Goal: Task Accomplishment & Management: Manage account settings

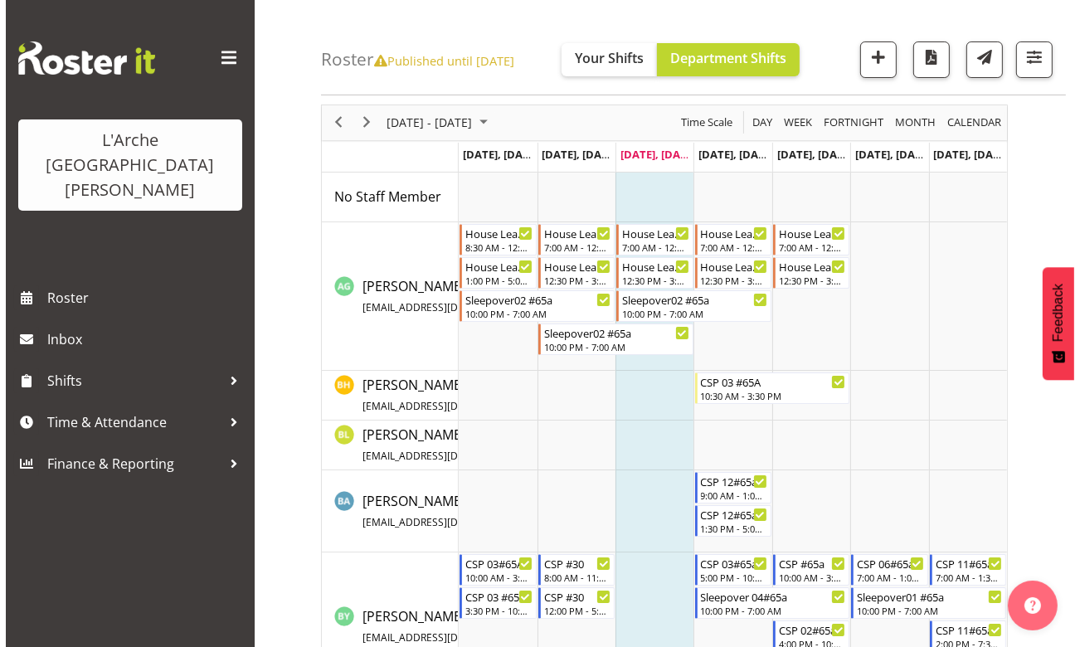
scroll to position [75, 0]
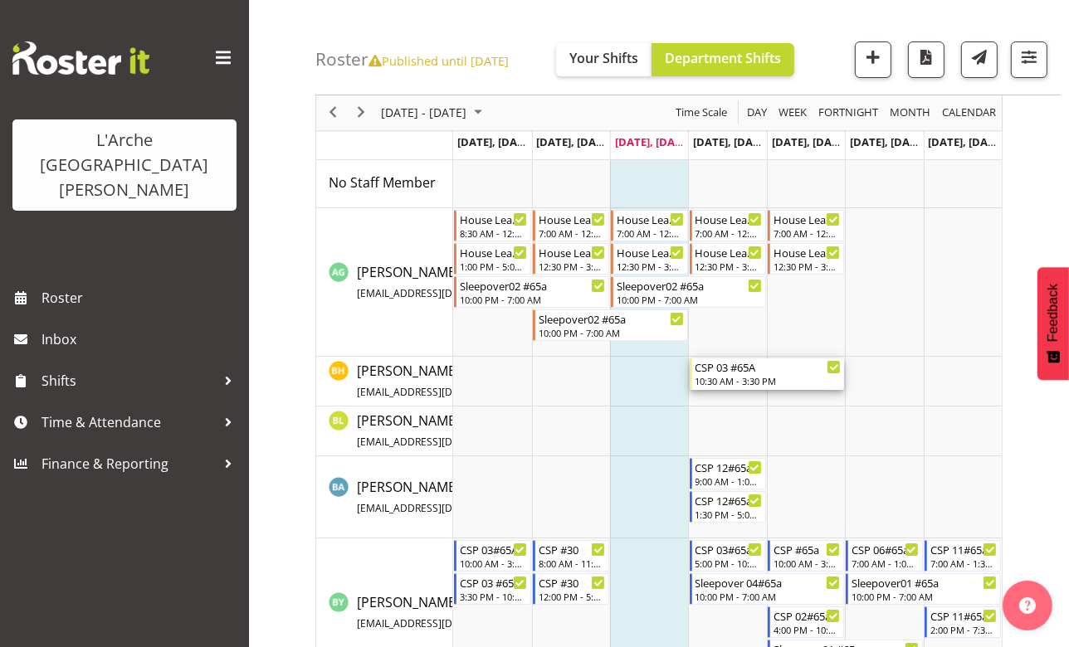
click at [721, 378] on div "10:30 AM - 3:30 PM" at bounding box center [768, 380] width 146 height 13
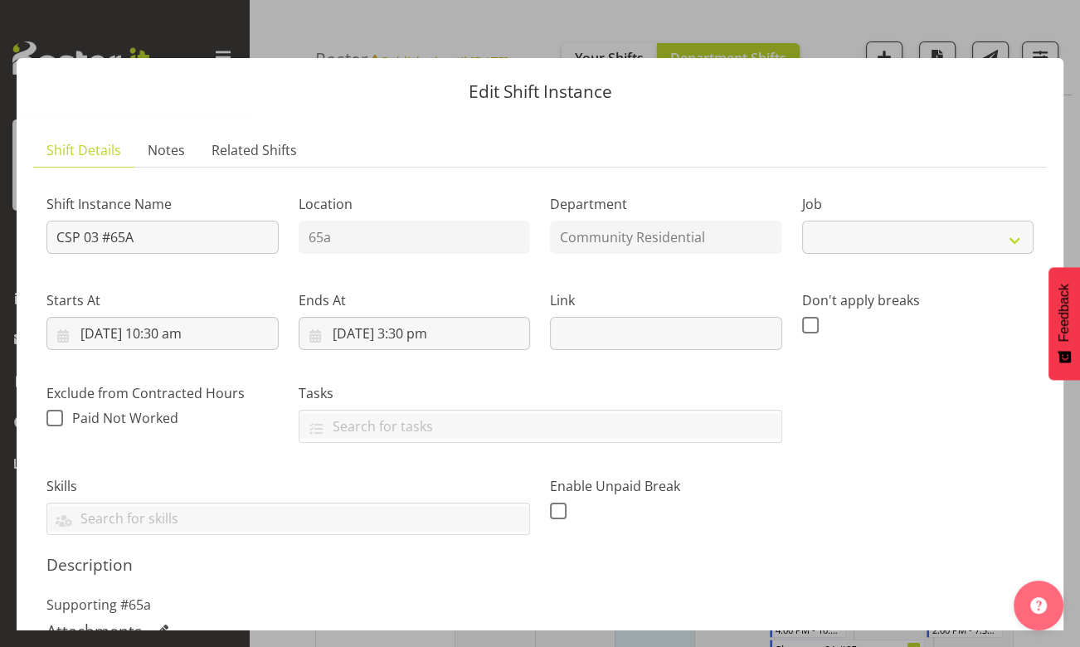
select select "3"
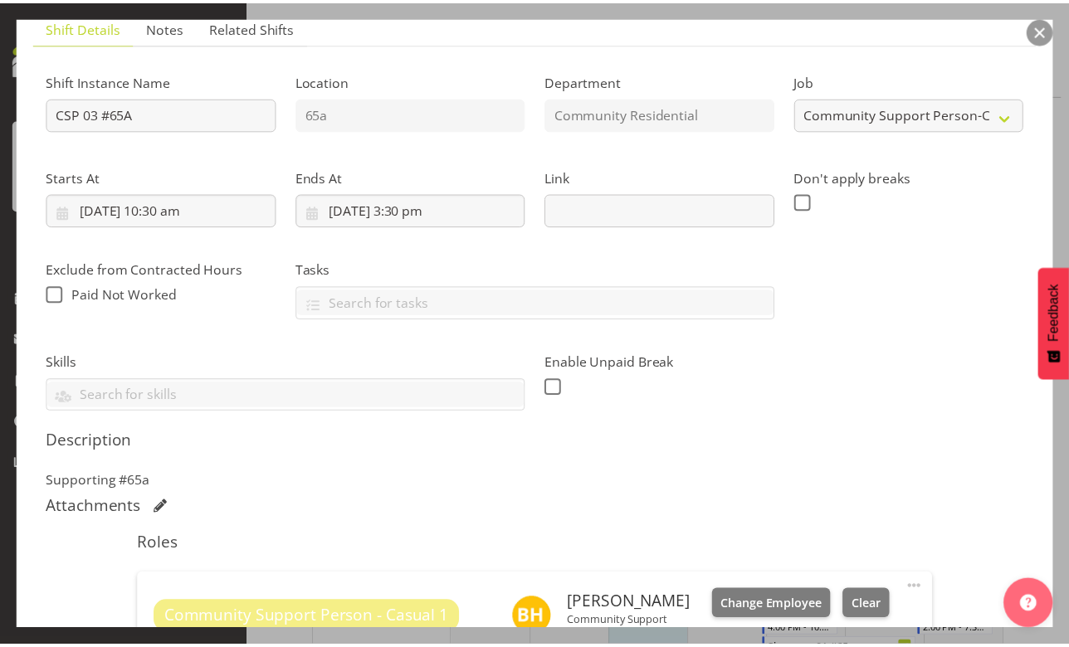
scroll to position [226, 0]
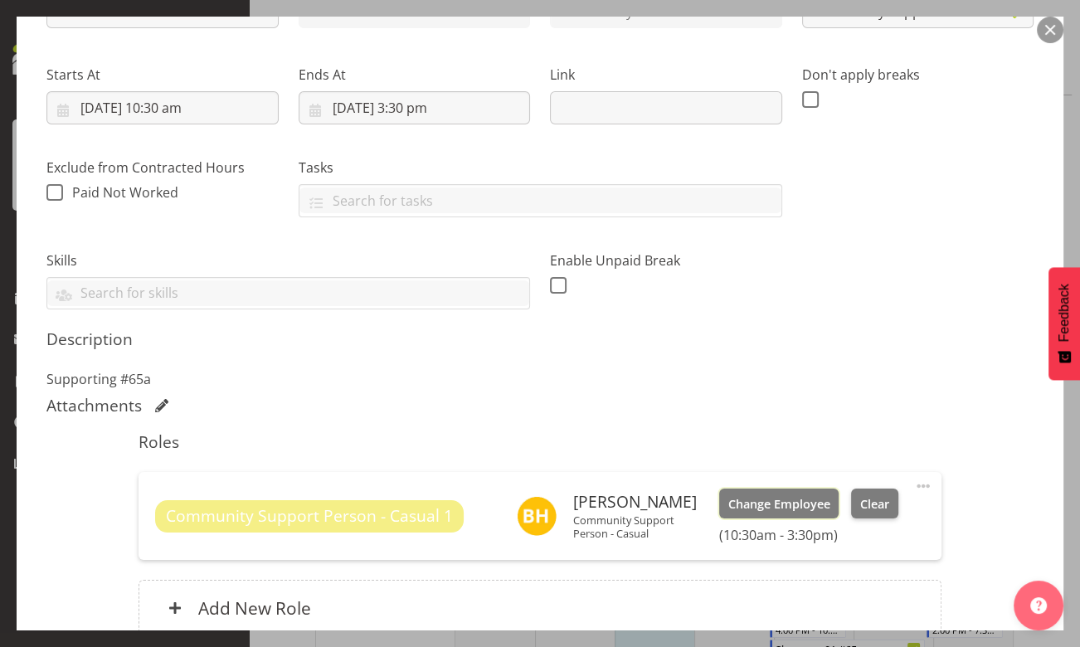
click at [736, 504] on span "Change Employee" at bounding box center [779, 504] width 102 height 18
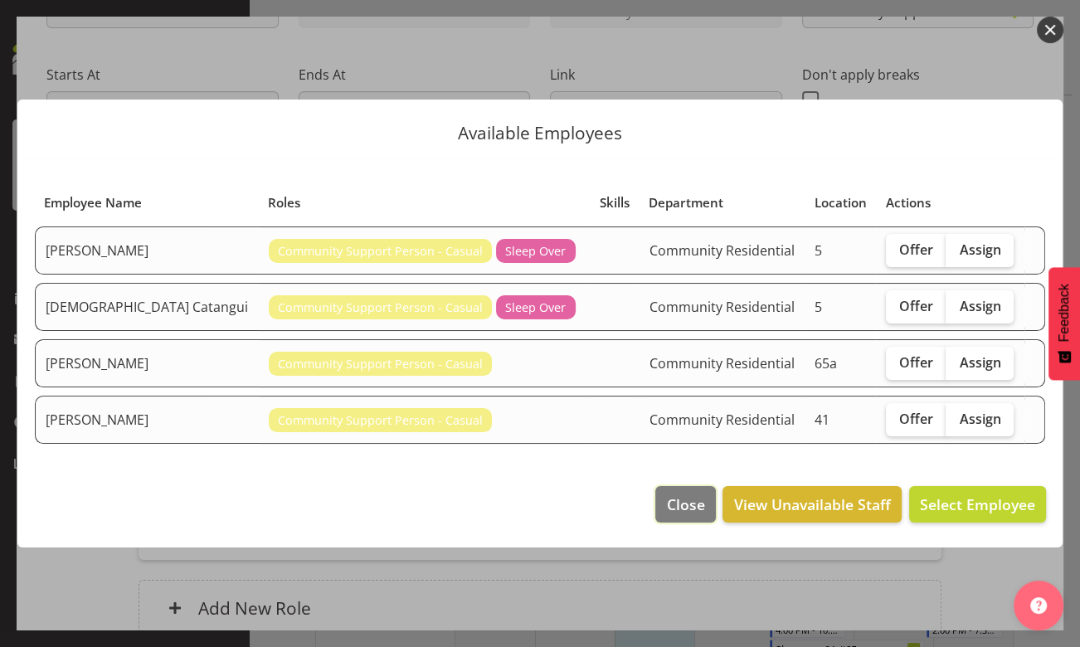
click at [685, 505] on span "Close" at bounding box center [685, 505] width 38 height 22
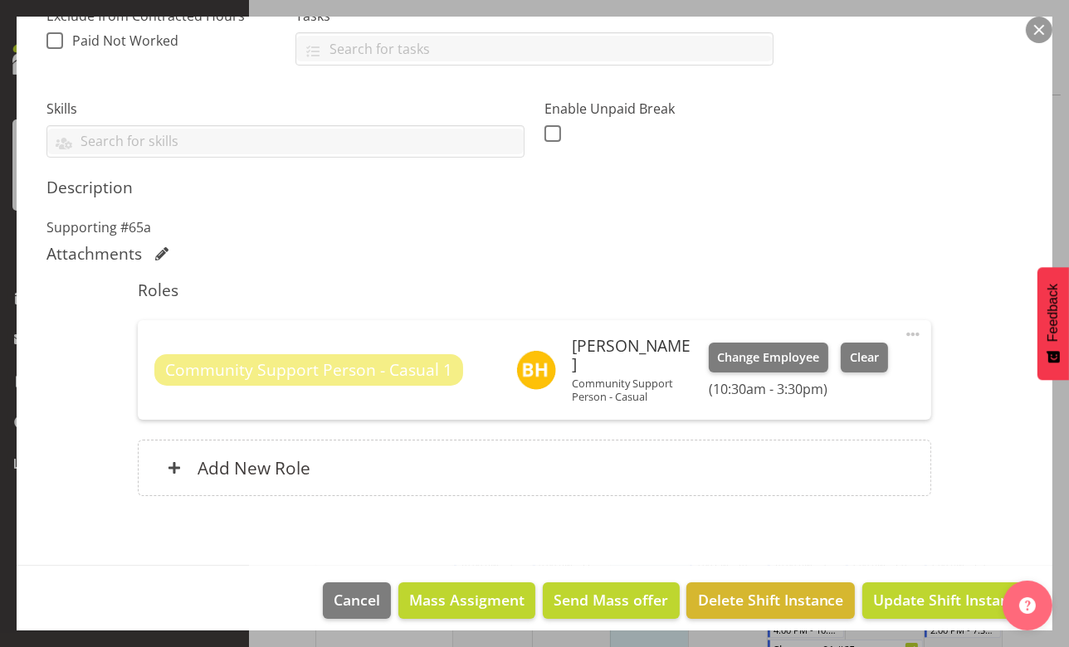
scroll to position [378, 0]
click at [363, 588] on span "Cancel" at bounding box center [357, 599] width 46 height 22
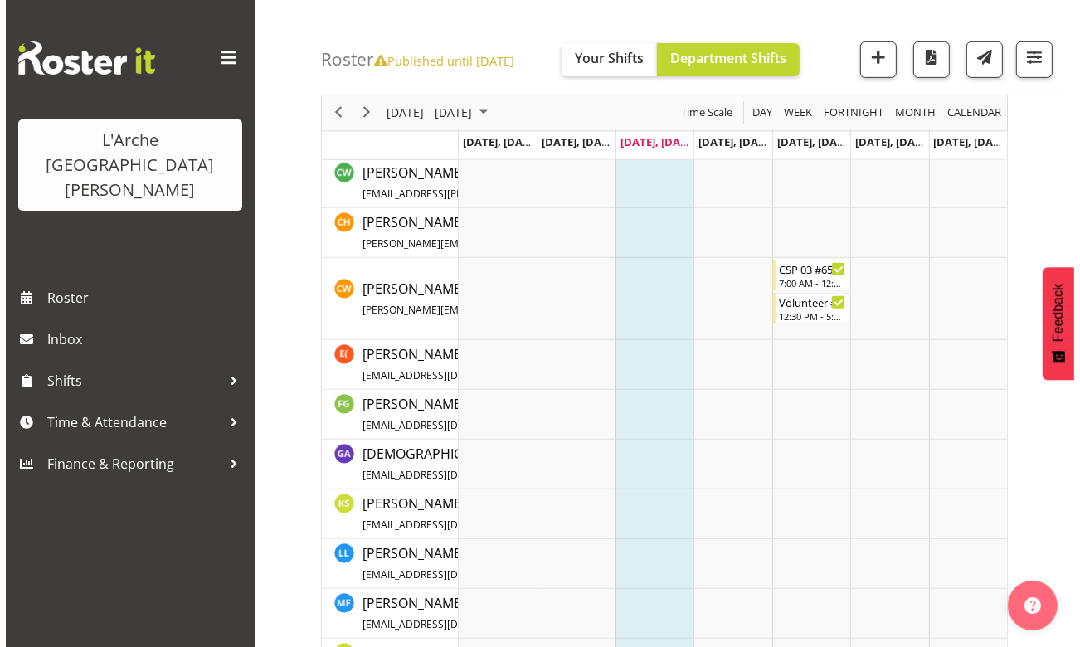
scroll to position [452, 0]
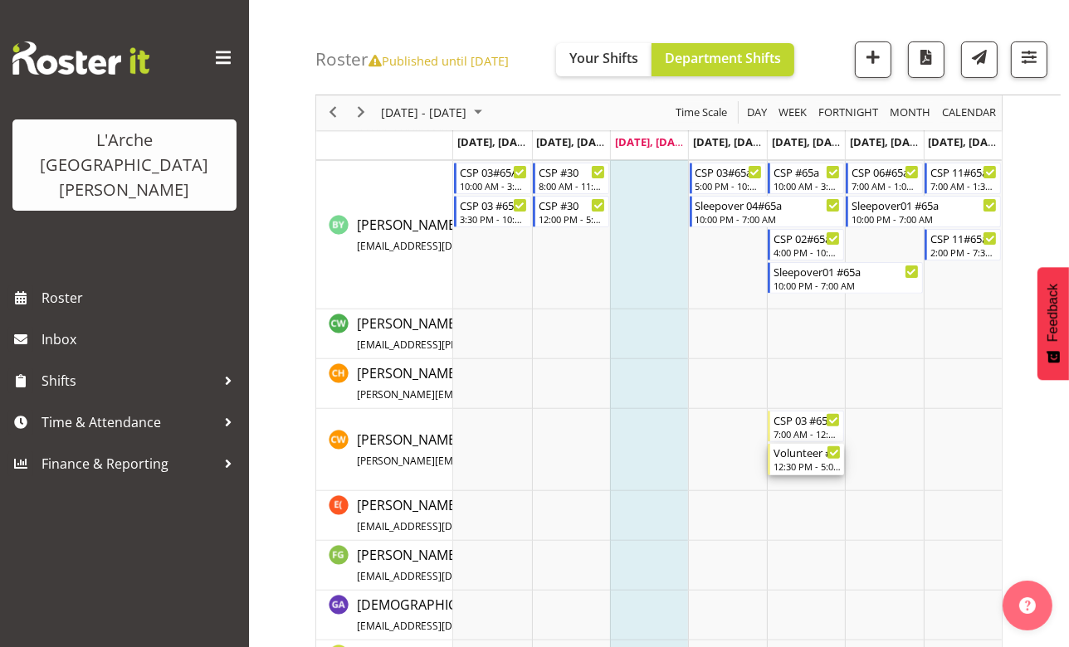
click at [787, 458] on div "Volunteer #65a" at bounding box center [806, 452] width 67 height 17
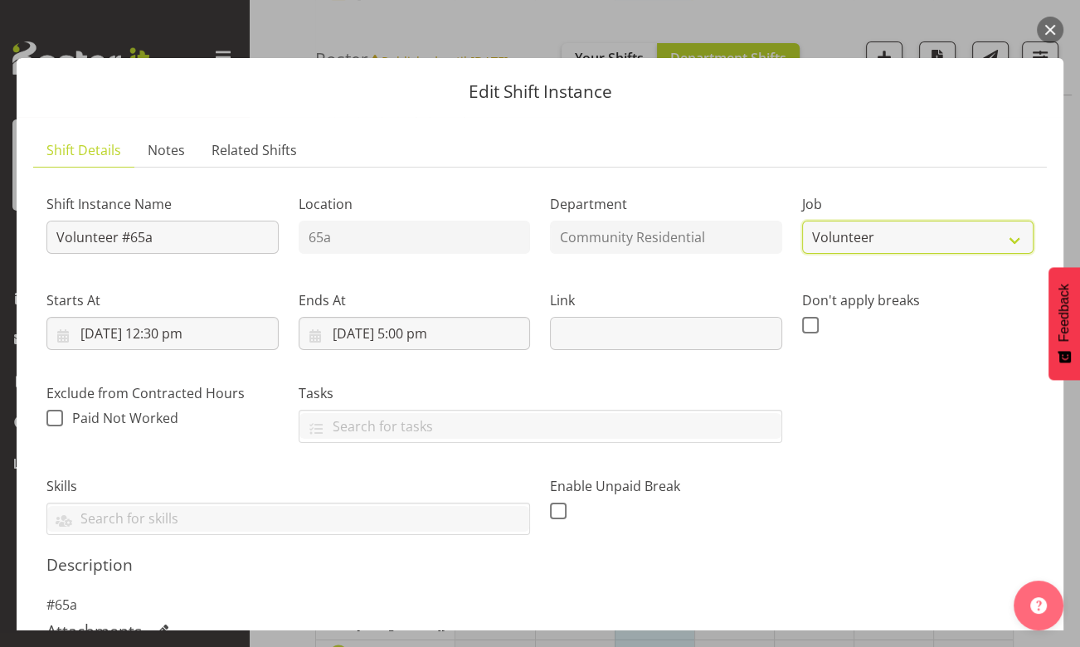
click at [1009, 239] on select "Create new job Accounts Admin Art Coordinator Community Leader Community Suppor…" at bounding box center [918, 237] width 232 height 33
select select "3"
click at [802, 221] on select "Create new job Accounts Admin Art Coordinator Community Leader Community Suppor…" at bounding box center [918, 237] width 232 height 33
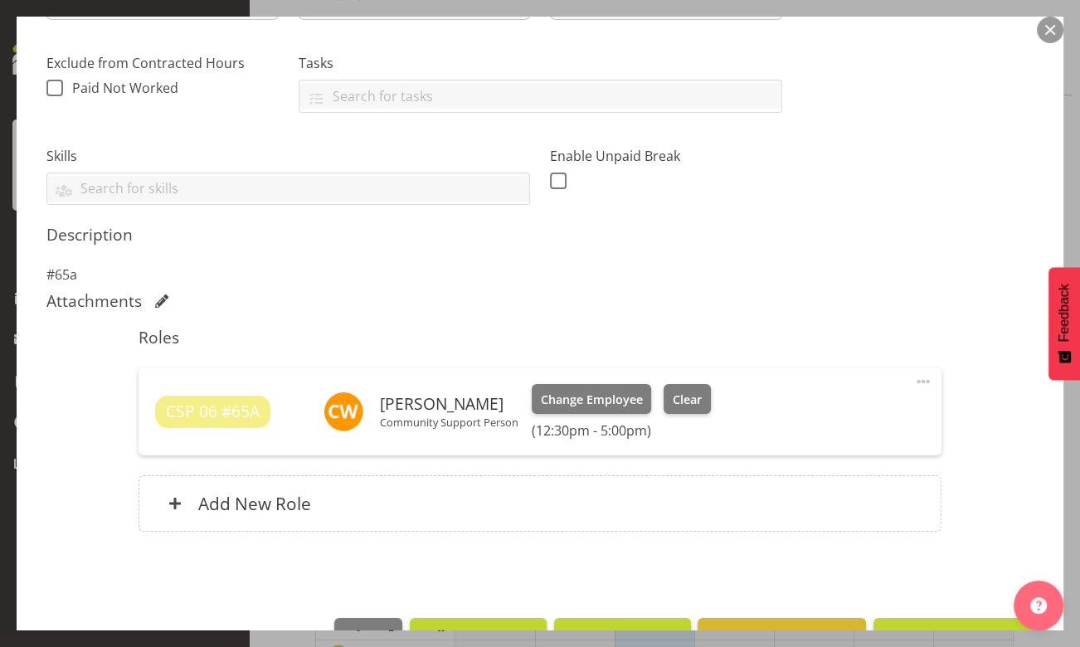
scroll to position [378, 0]
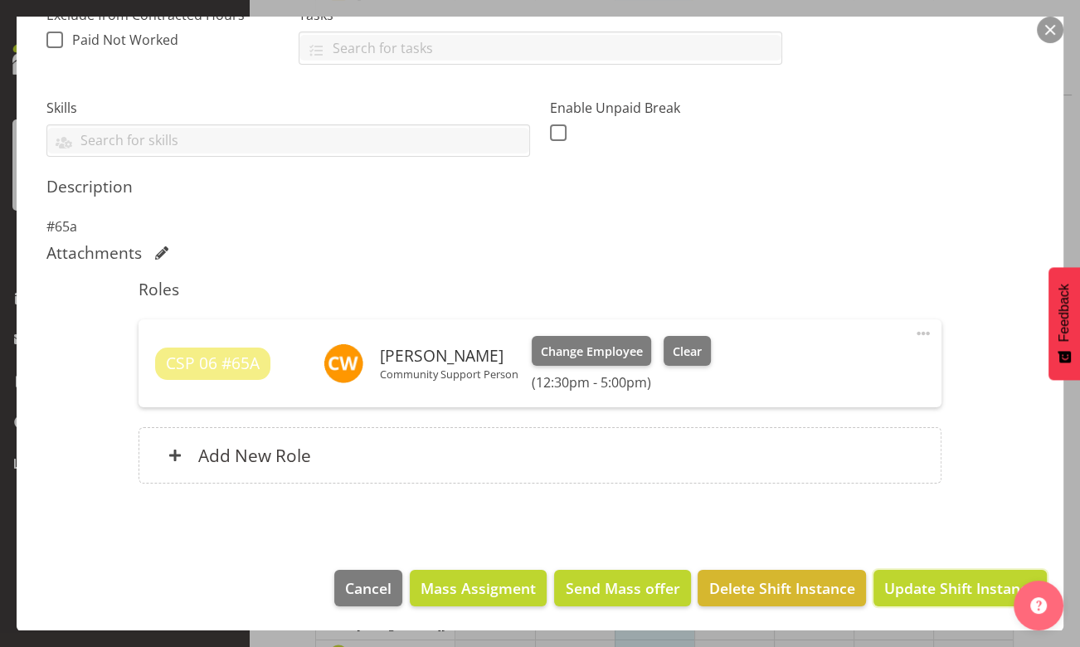
click at [902, 580] on span "Update Shift Instance" at bounding box center [961, 589] width 152 height 22
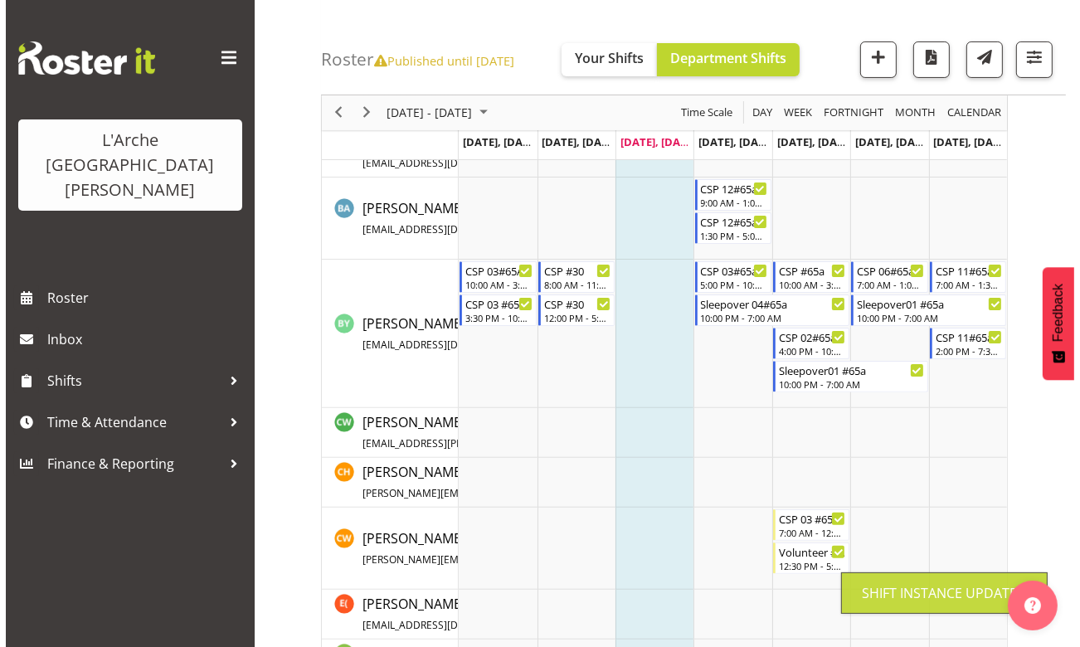
scroll to position [452, 0]
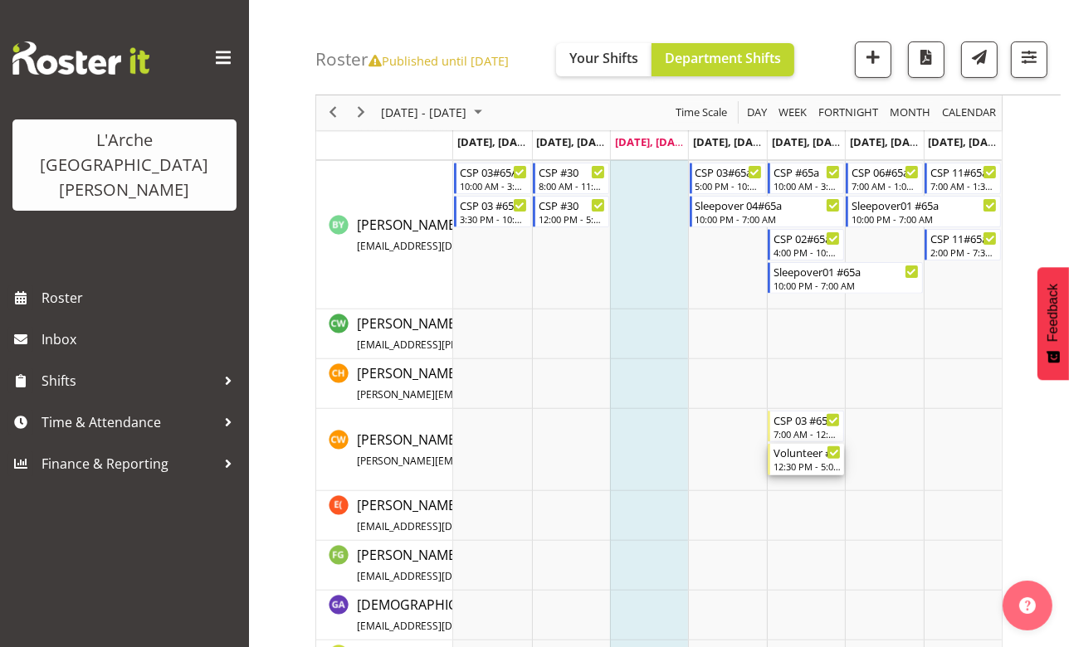
click at [798, 457] on div "Volunteer #65a" at bounding box center [806, 452] width 67 height 17
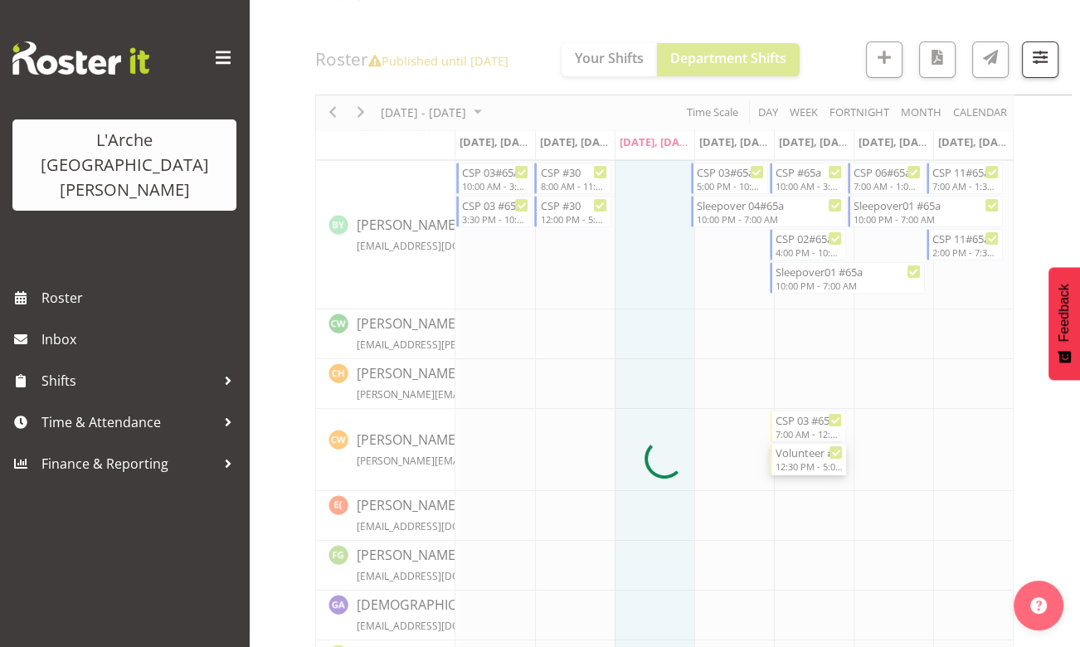
select select "3"
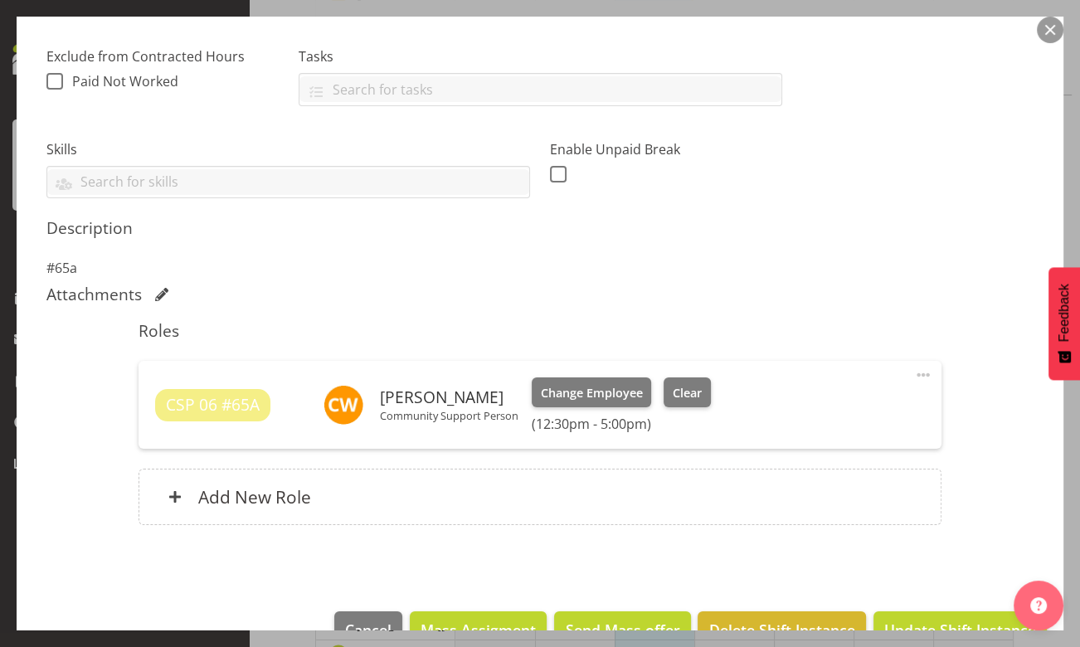
scroll to position [377, 0]
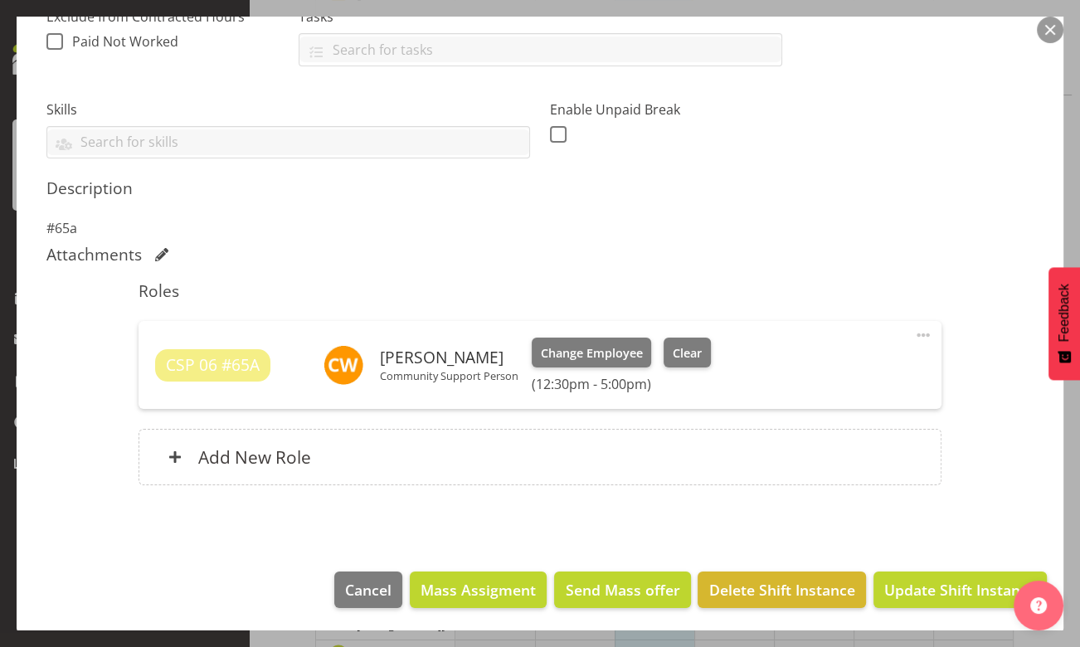
click at [916, 335] on span at bounding box center [924, 335] width 20 height 20
click at [793, 368] on link "Edit" at bounding box center [853, 372] width 159 height 30
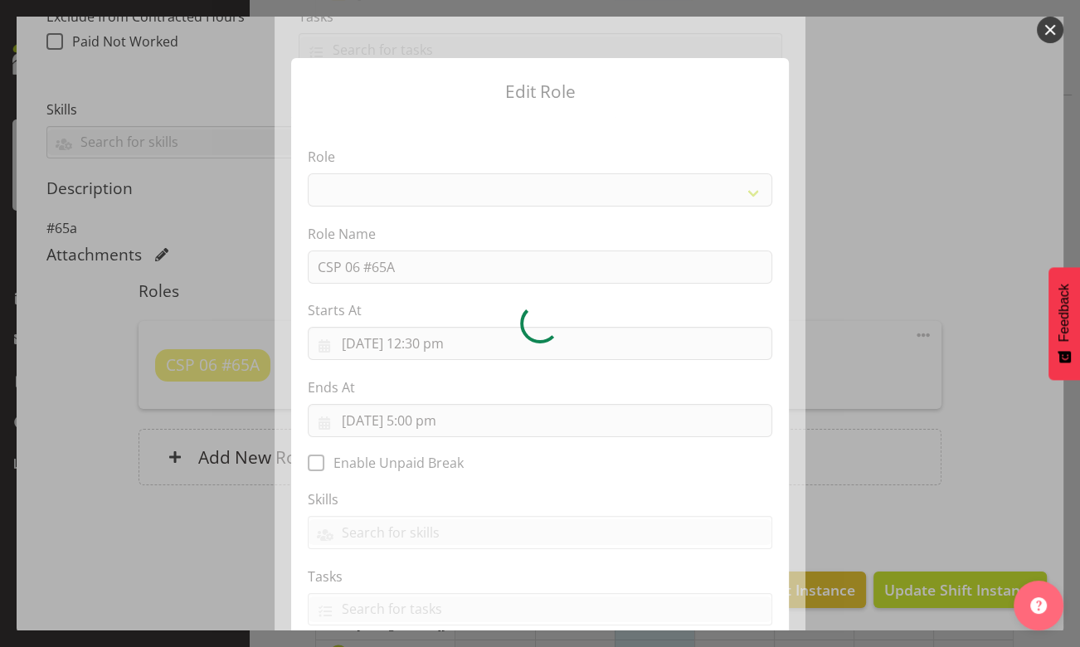
select select "287"
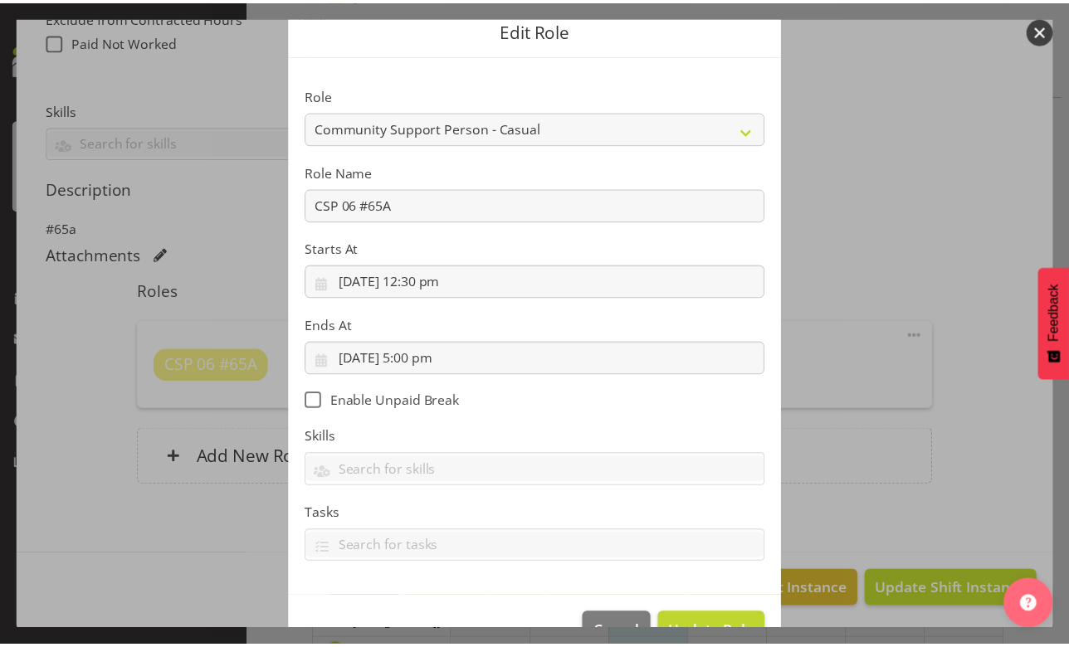
scroll to position [106, 0]
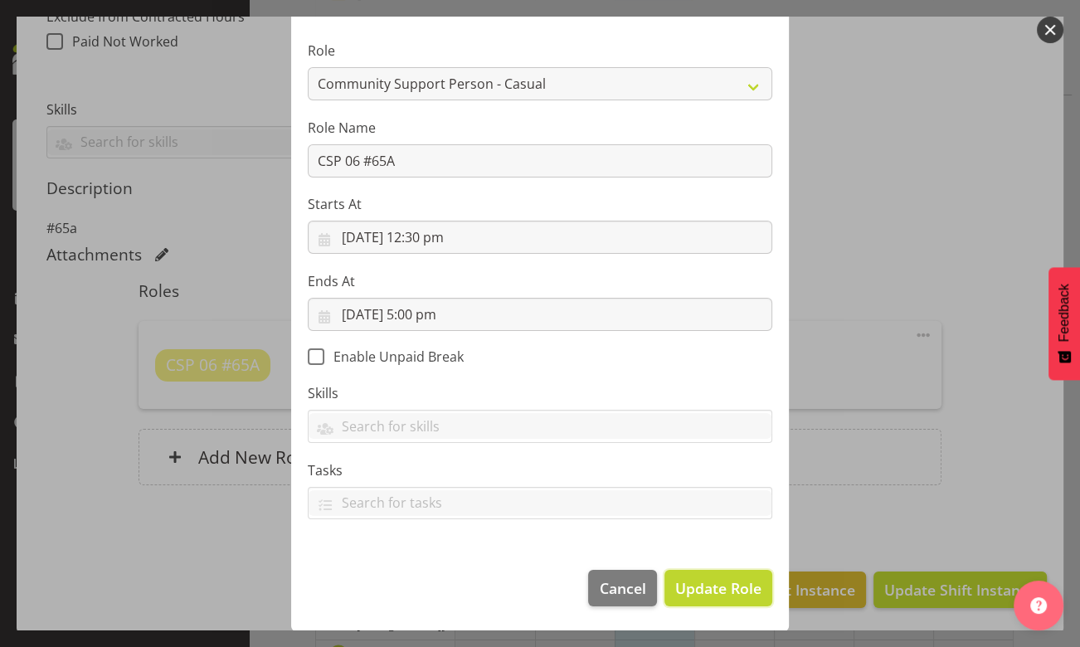
click at [715, 578] on span "Update Role" at bounding box center [718, 589] width 86 height 22
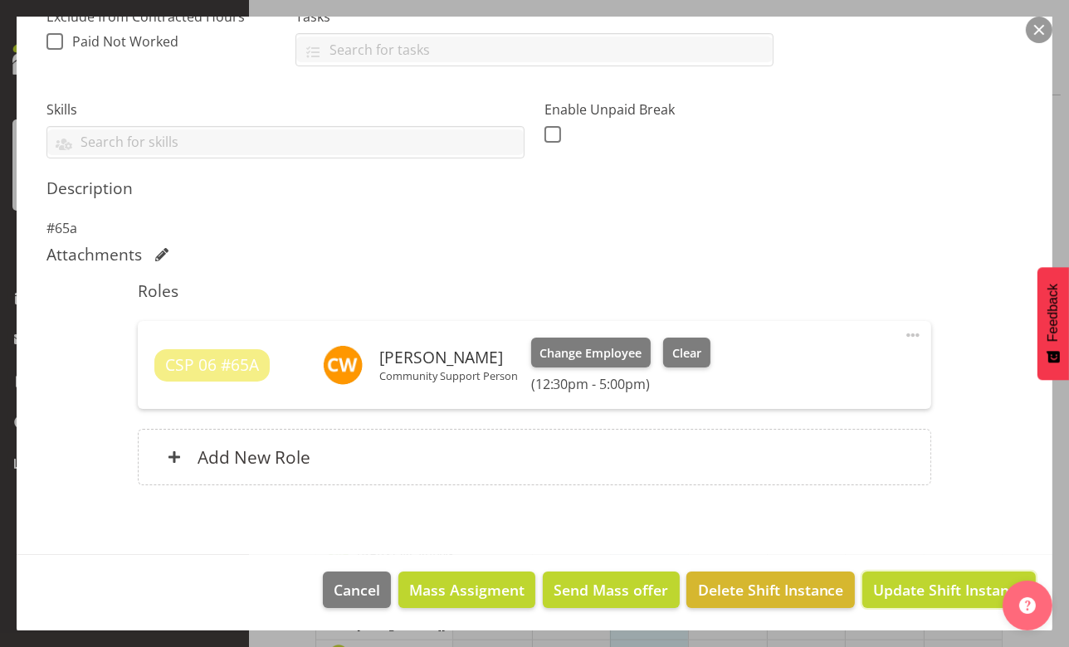
click at [924, 587] on span "Update Shift Instance" at bounding box center [949, 590] width 152 height 22
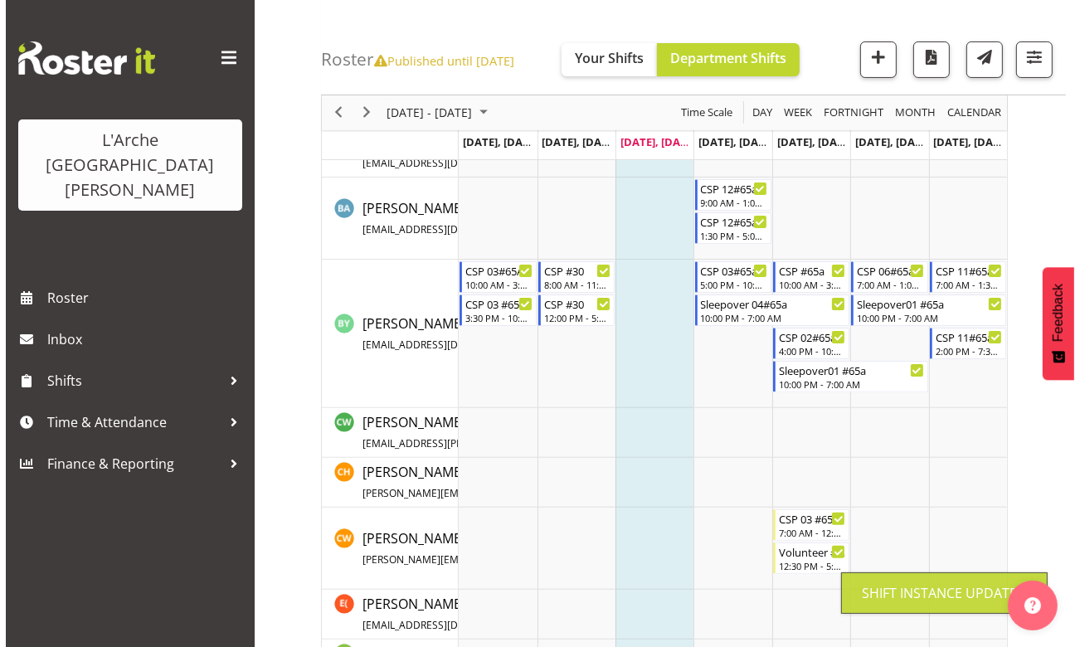
scroll to position [452, 0]
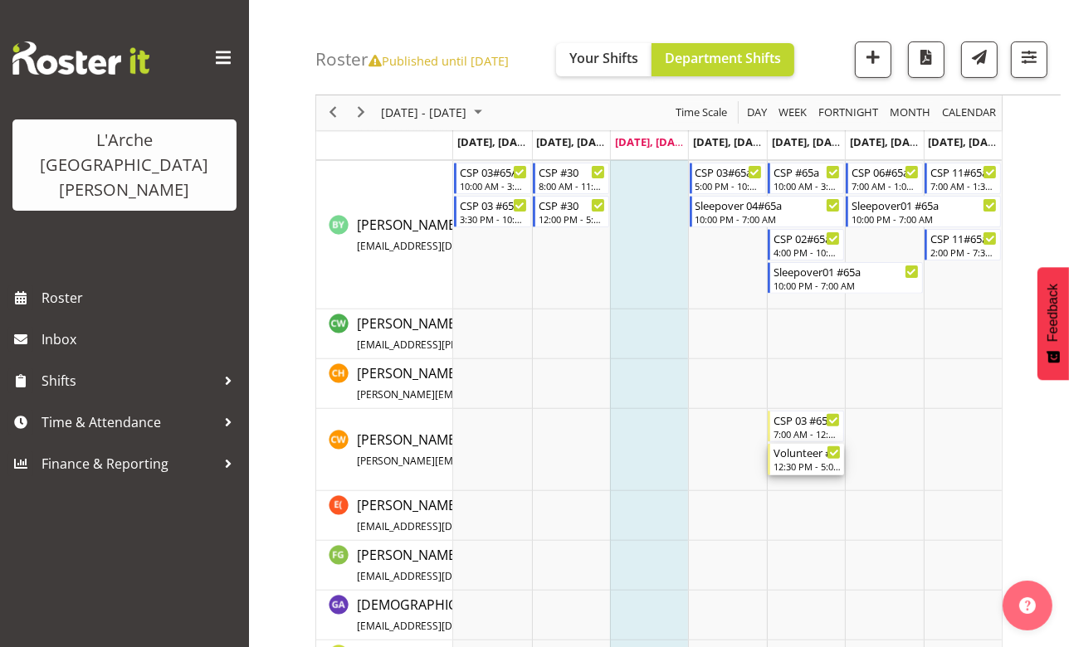
click at [791, 461] on div "12:30 PM - 5:00 PM" at bounding box center [806, 466] width 67 height 13
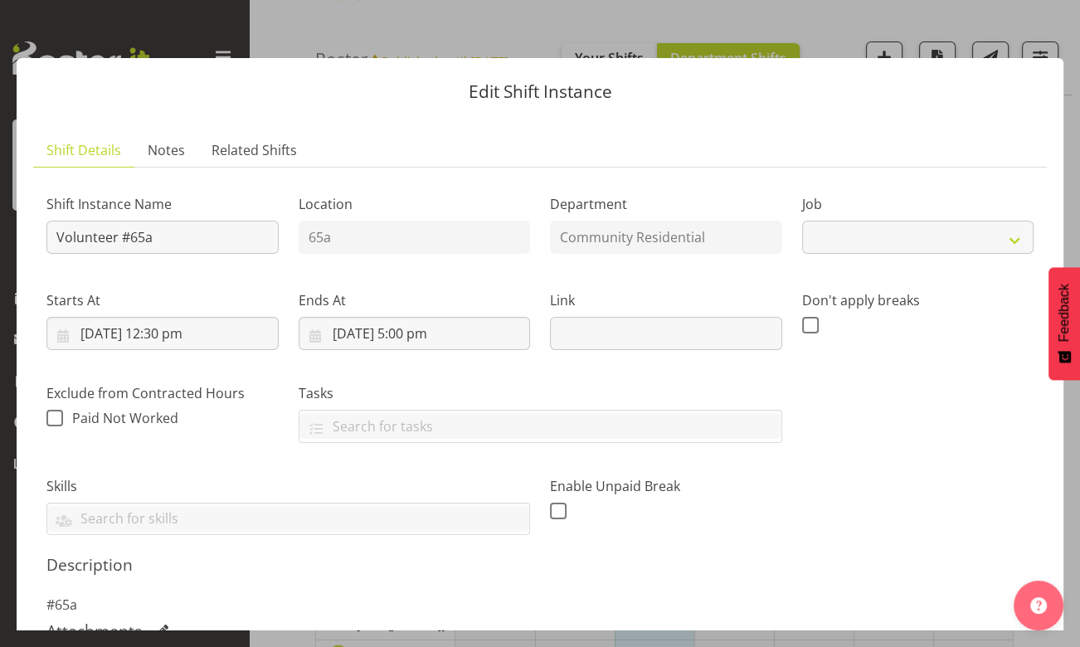
select select "3"
click at [121, 238] on input "Volunteer #65a" at bounding box center [162, 237] width 232 height 33
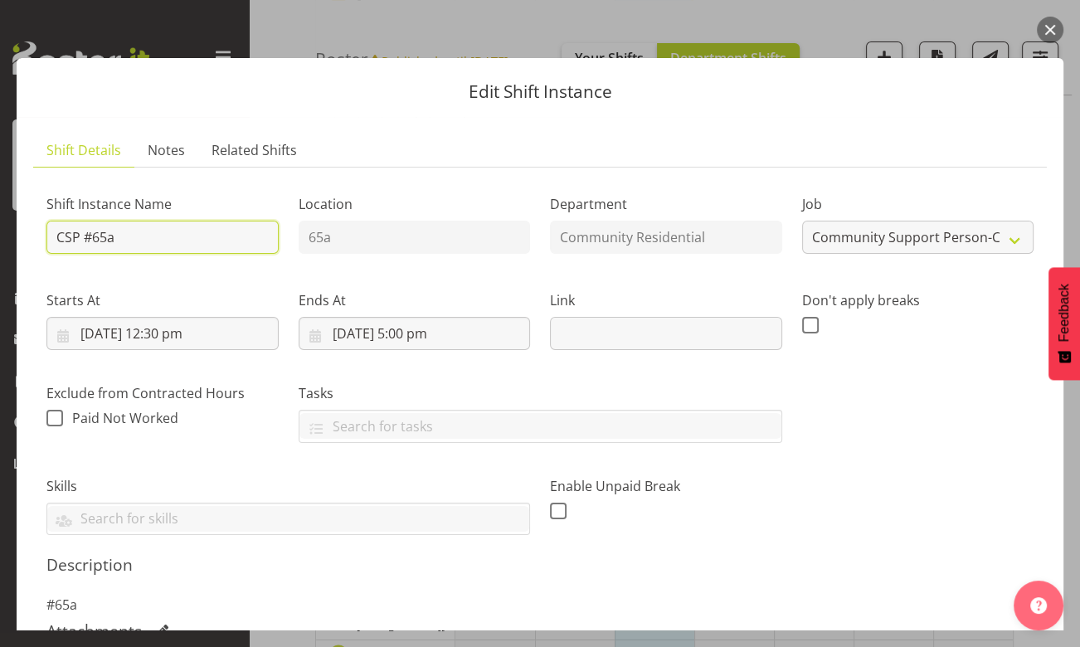
scroll to position [377, 0]
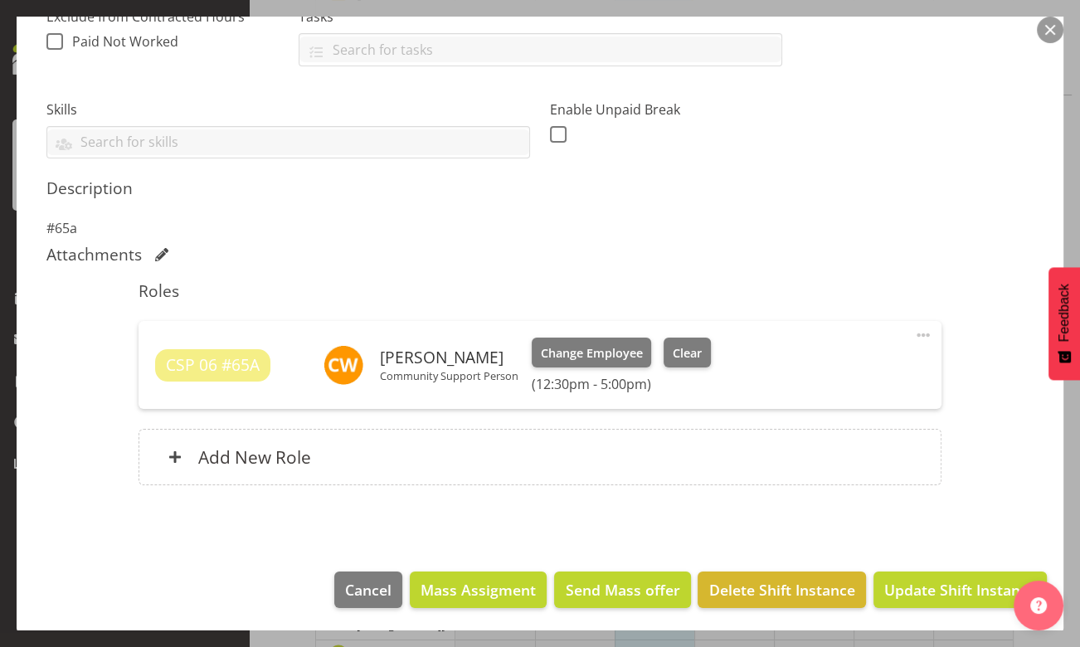
type input "CSP #65a"
click at [924, 582] on span "Update Shift Instance" at bounding box center [961, 590] width 152 height 22
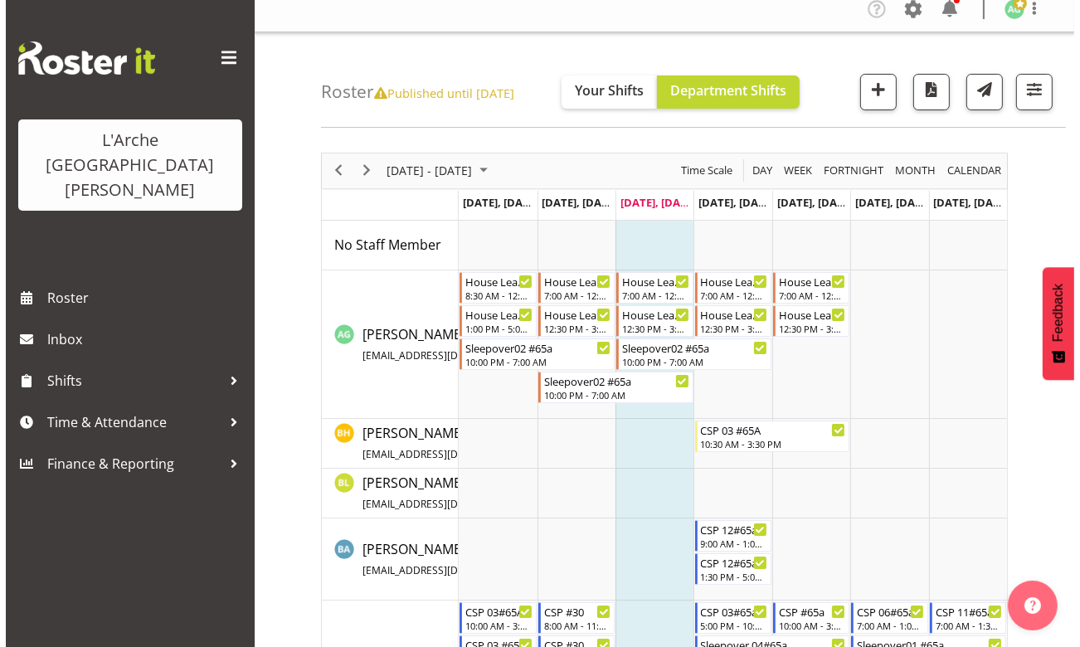
scroll to position [0, 0]
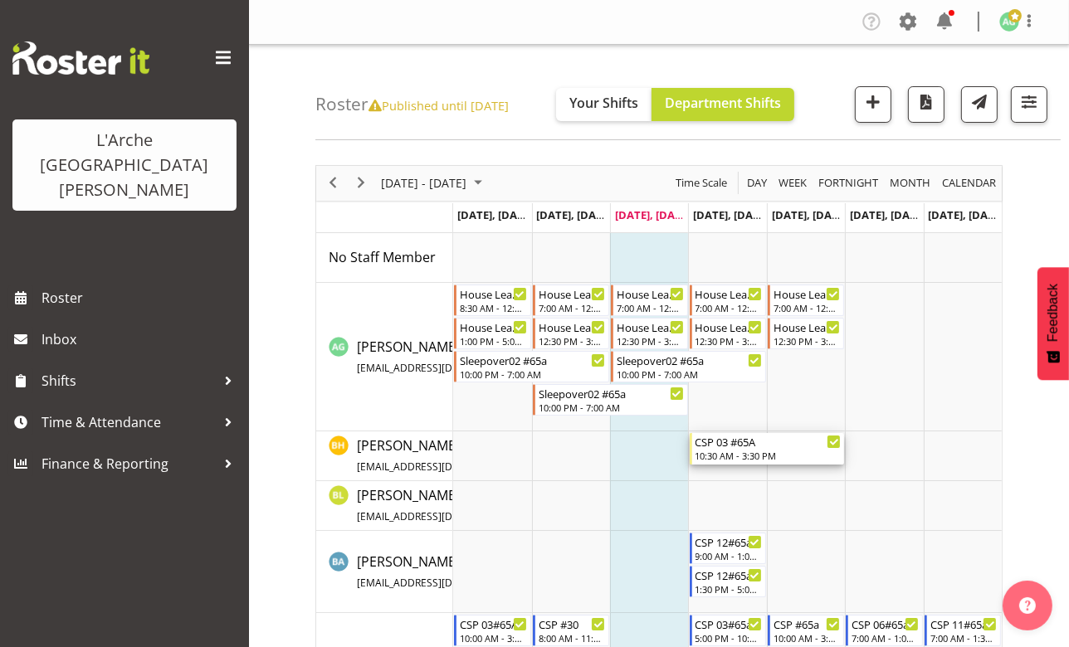
click at [723, 457] on div "10:30 AM - 3:30 PM" at bounding box center [768, 455] width 146 height 13
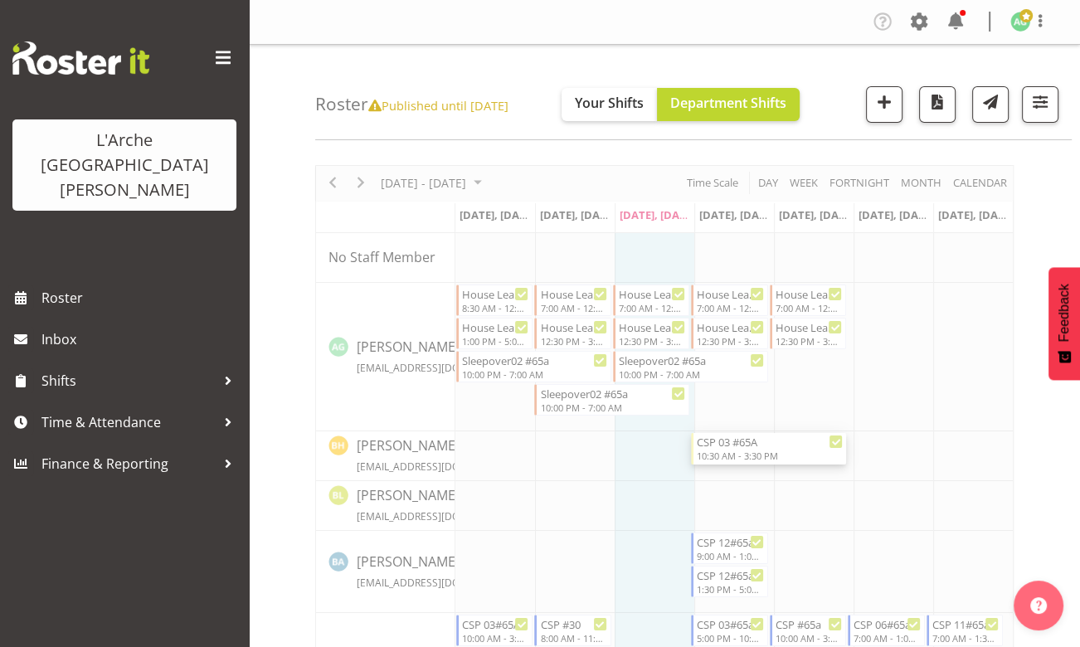
select select "3"
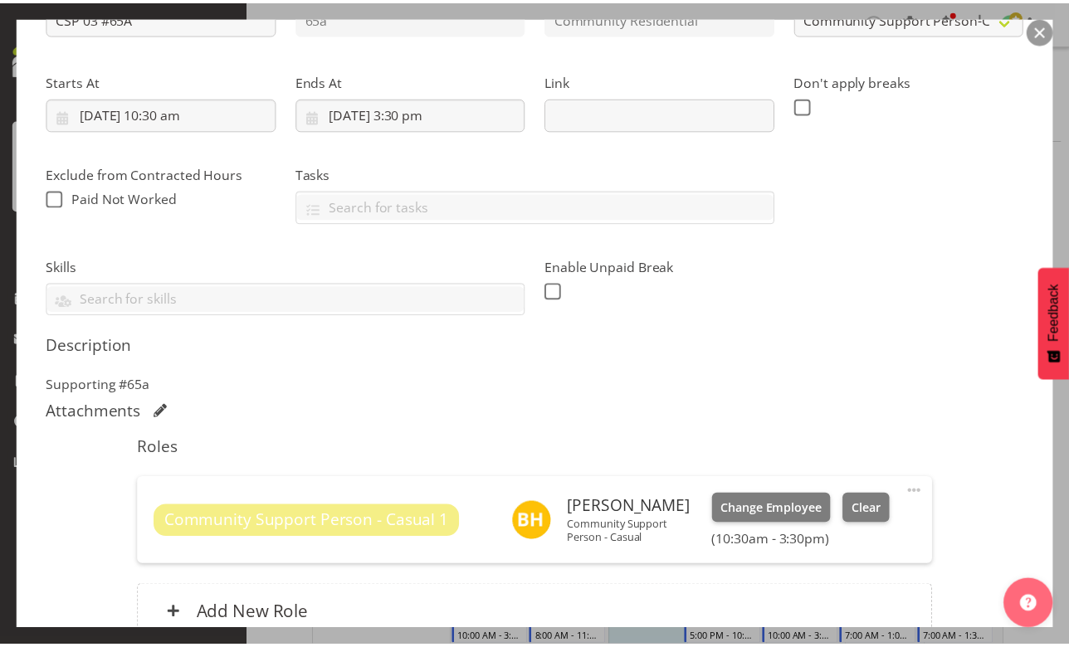
scroll to position [301, 0]
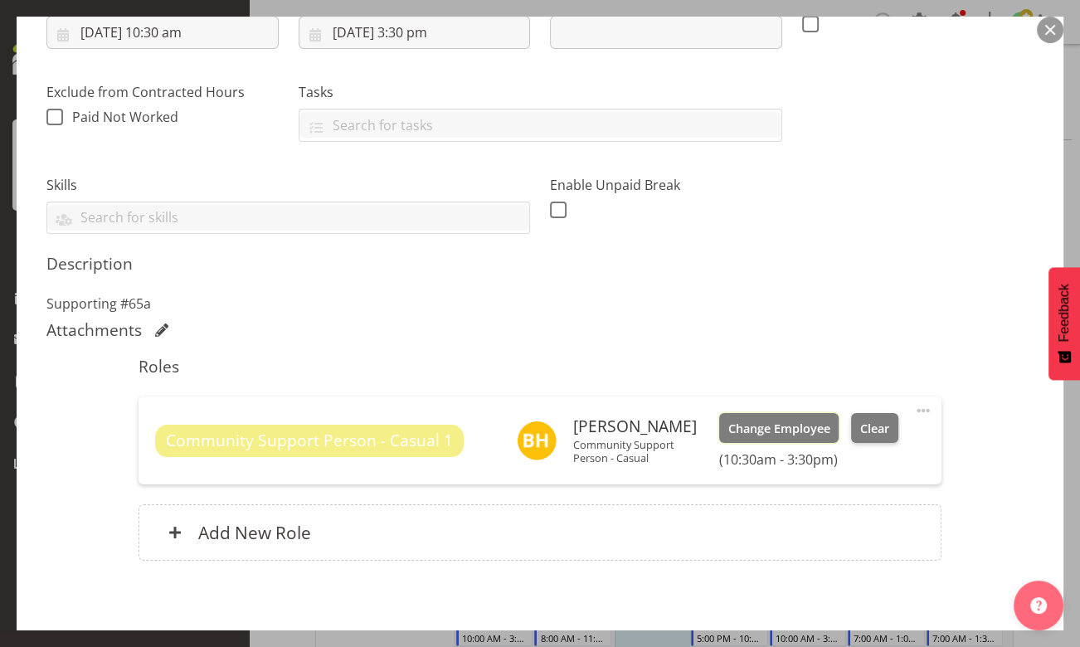
click at [773, 432] on span "Change Employee" at bounding box center [779, 429] width 102 height 18
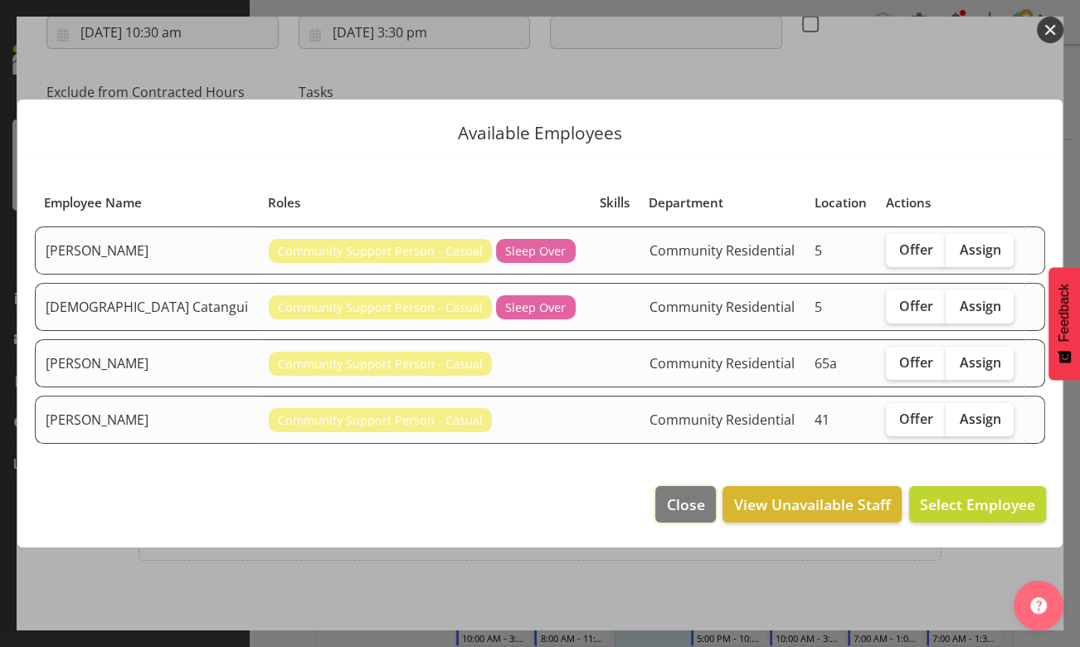
click at [689, 509] on span "Close" at bounding box center [685, 505] width 38 height 22
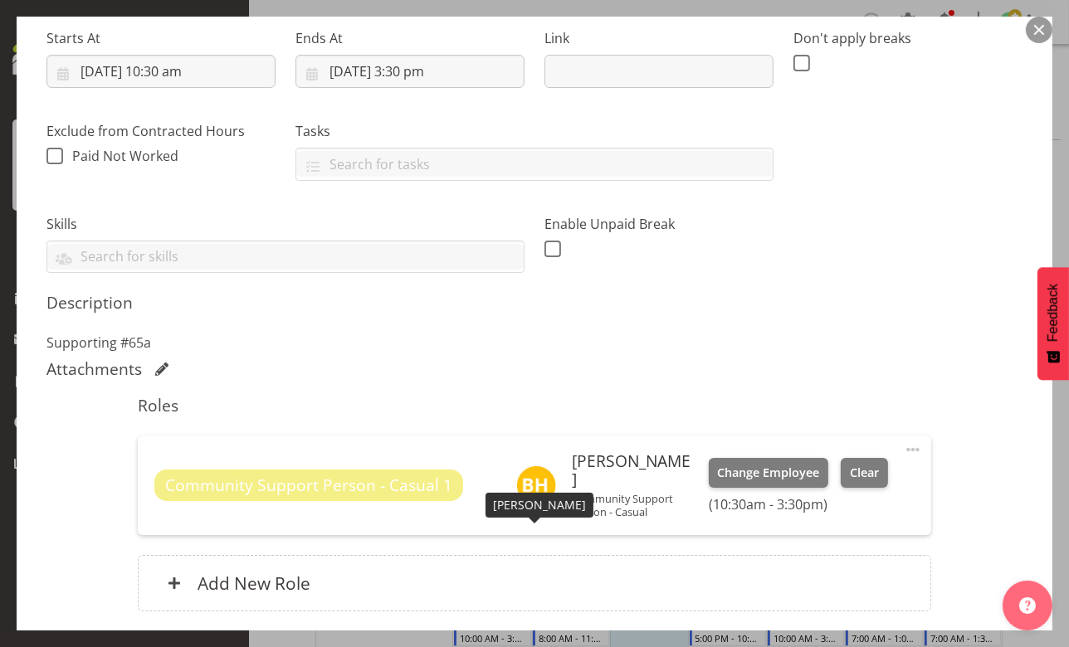
scroll to position [377, 0]
